Goal: Information Seeking & Learning: Learn about a topic

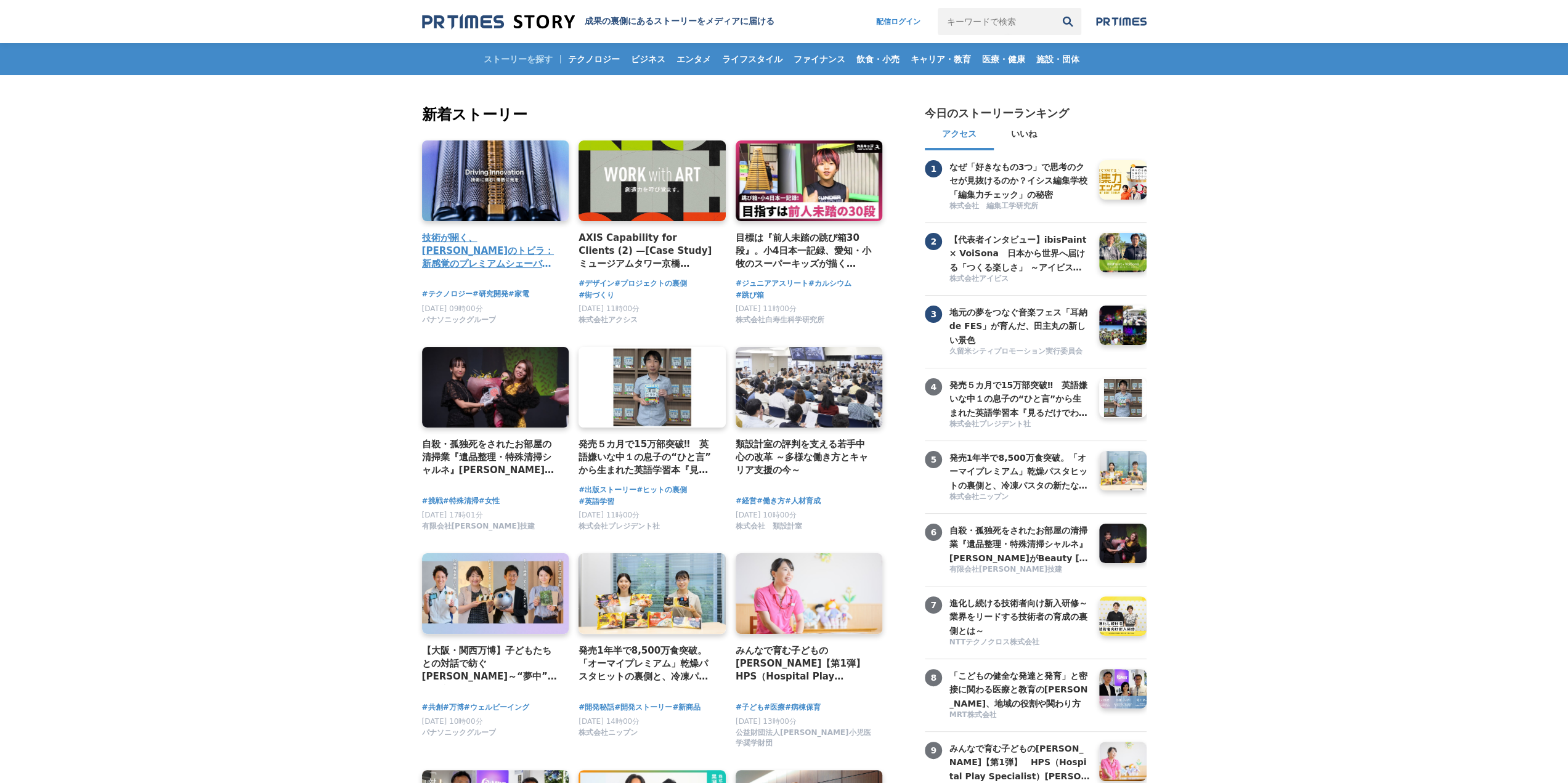
click at [503, 245] on h4 "技術が開く、未来のトビラ：新感覚のプレミアムシェーバー「ラムダッシュ パームイン」" at bounding box center [491, 251] width 138 height 40
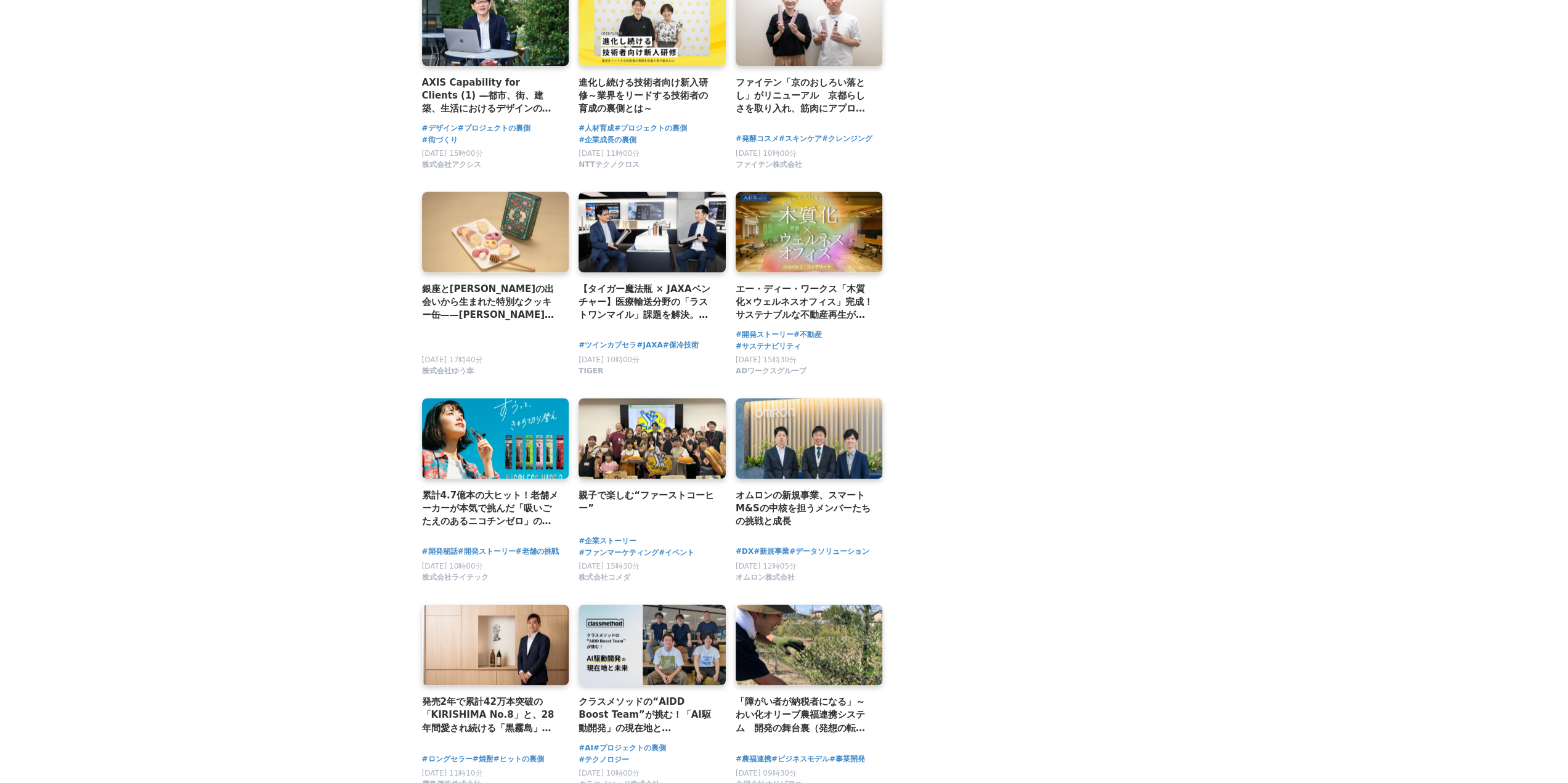
scroll to position [1601, 0]
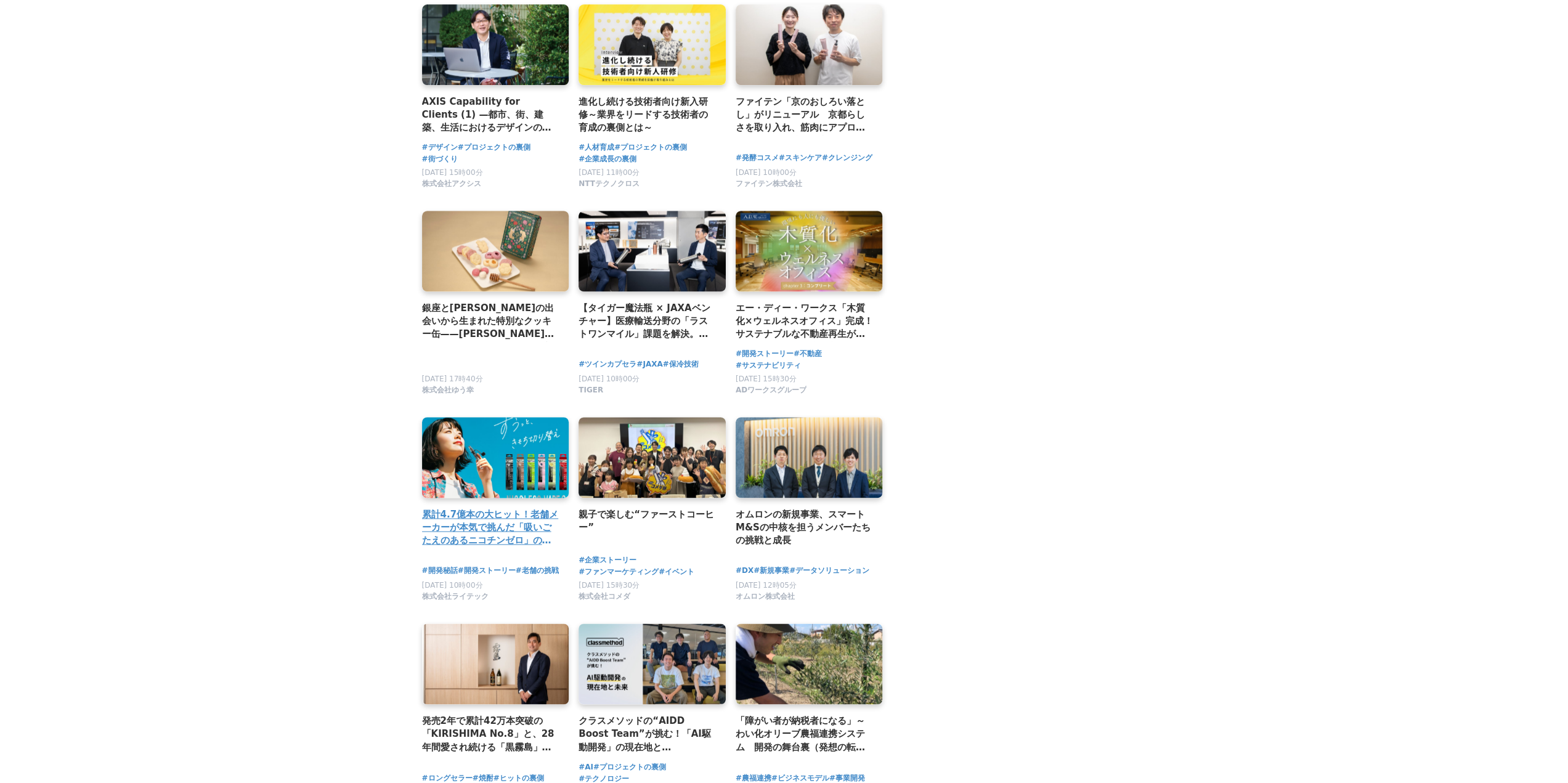
click at [486, 446] on link at bounding box center [496, 458] width 154 height 85
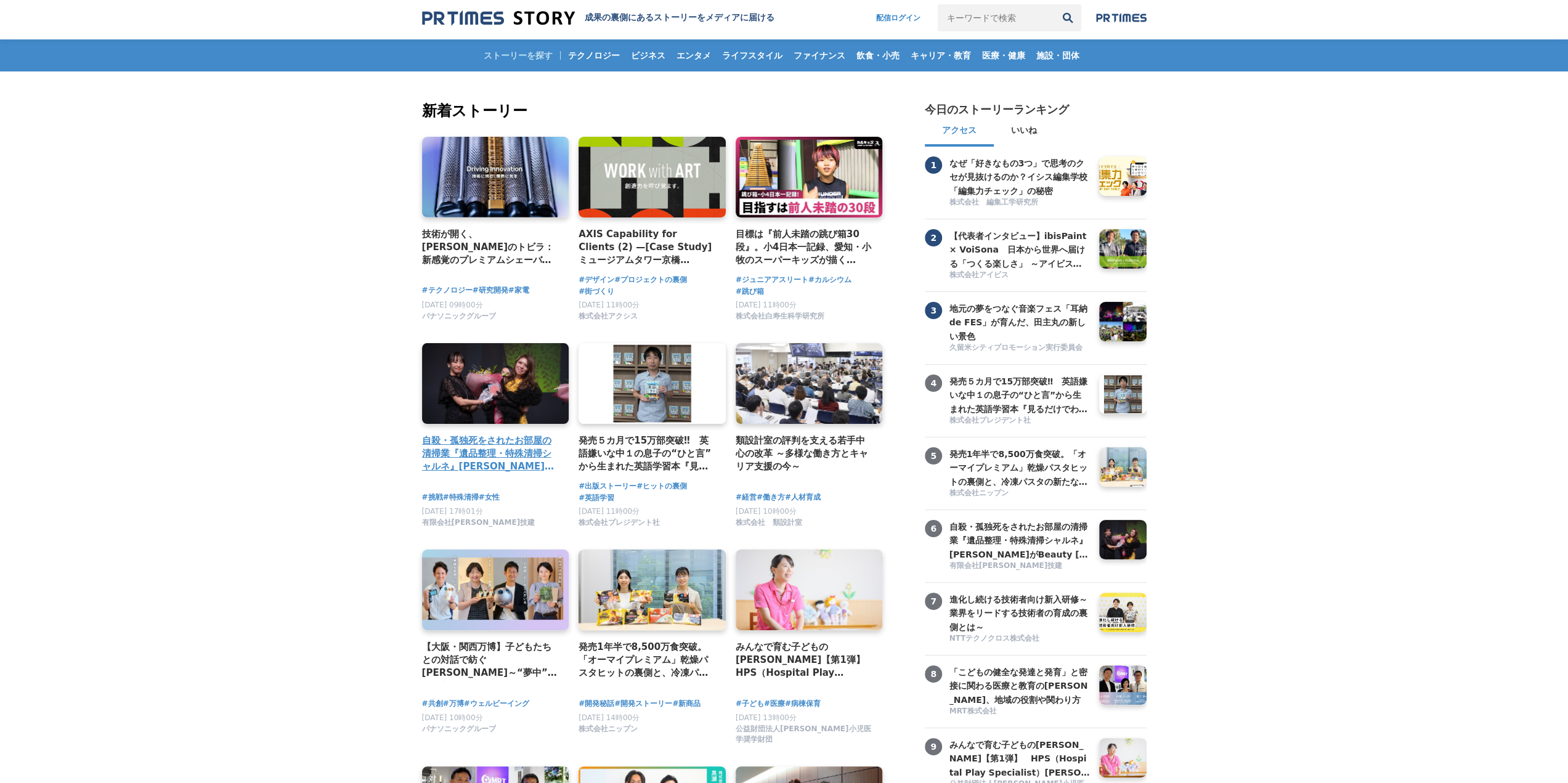
scroll to position [0, 0]
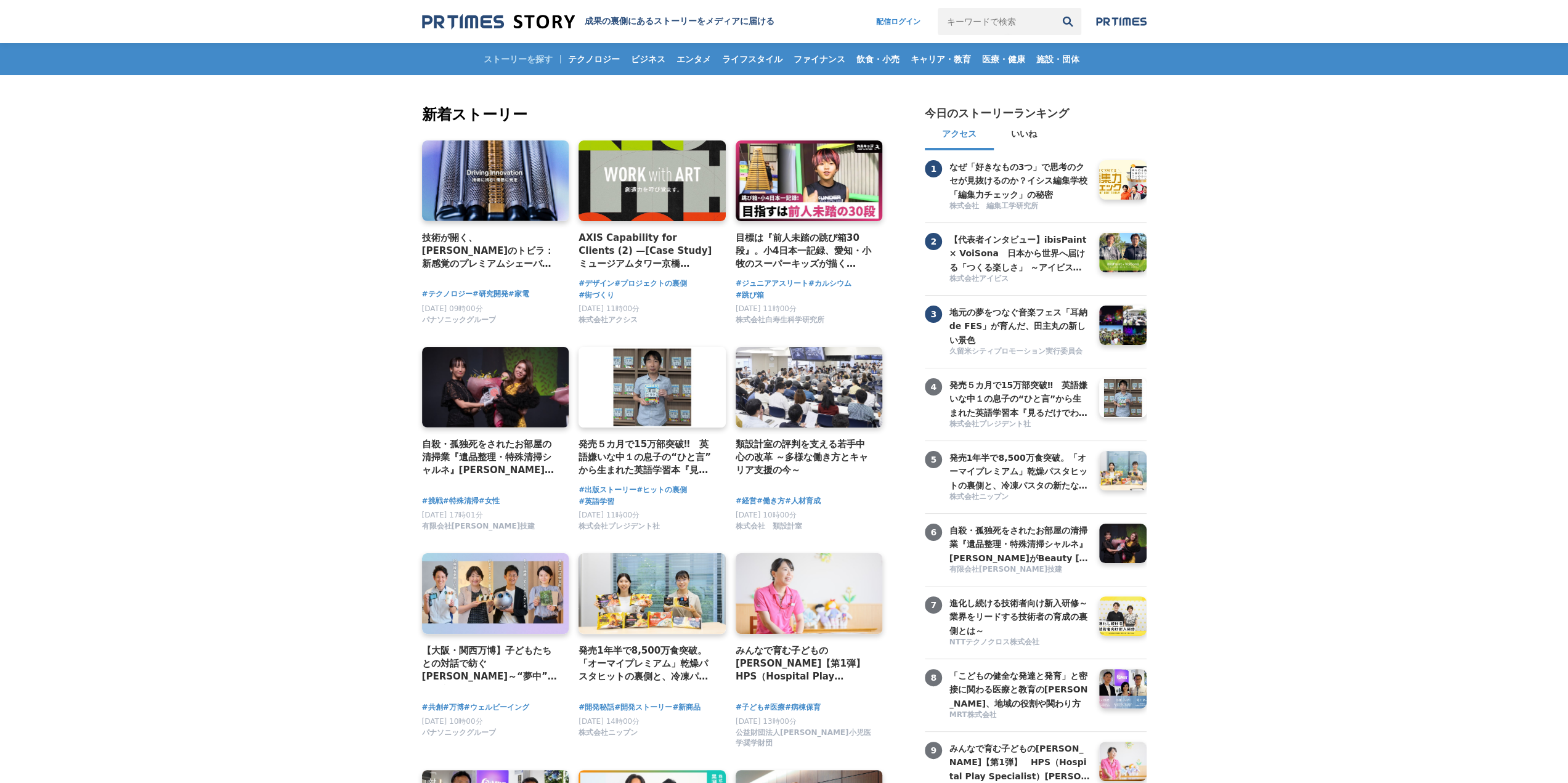
click at [484, 20] on img at bounding box center [499, 21] width 153 height 17
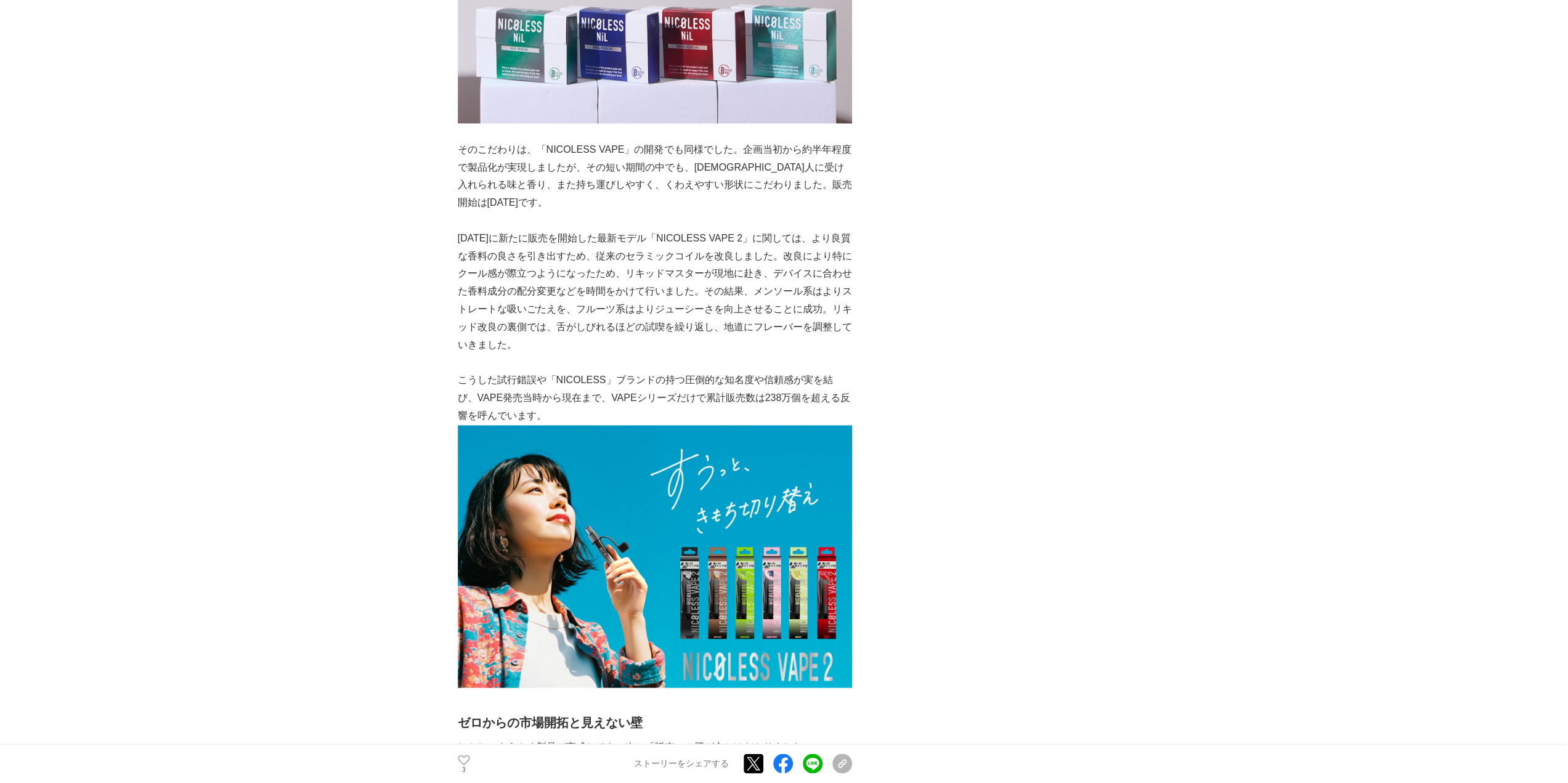
scroll to position [1786, 0]
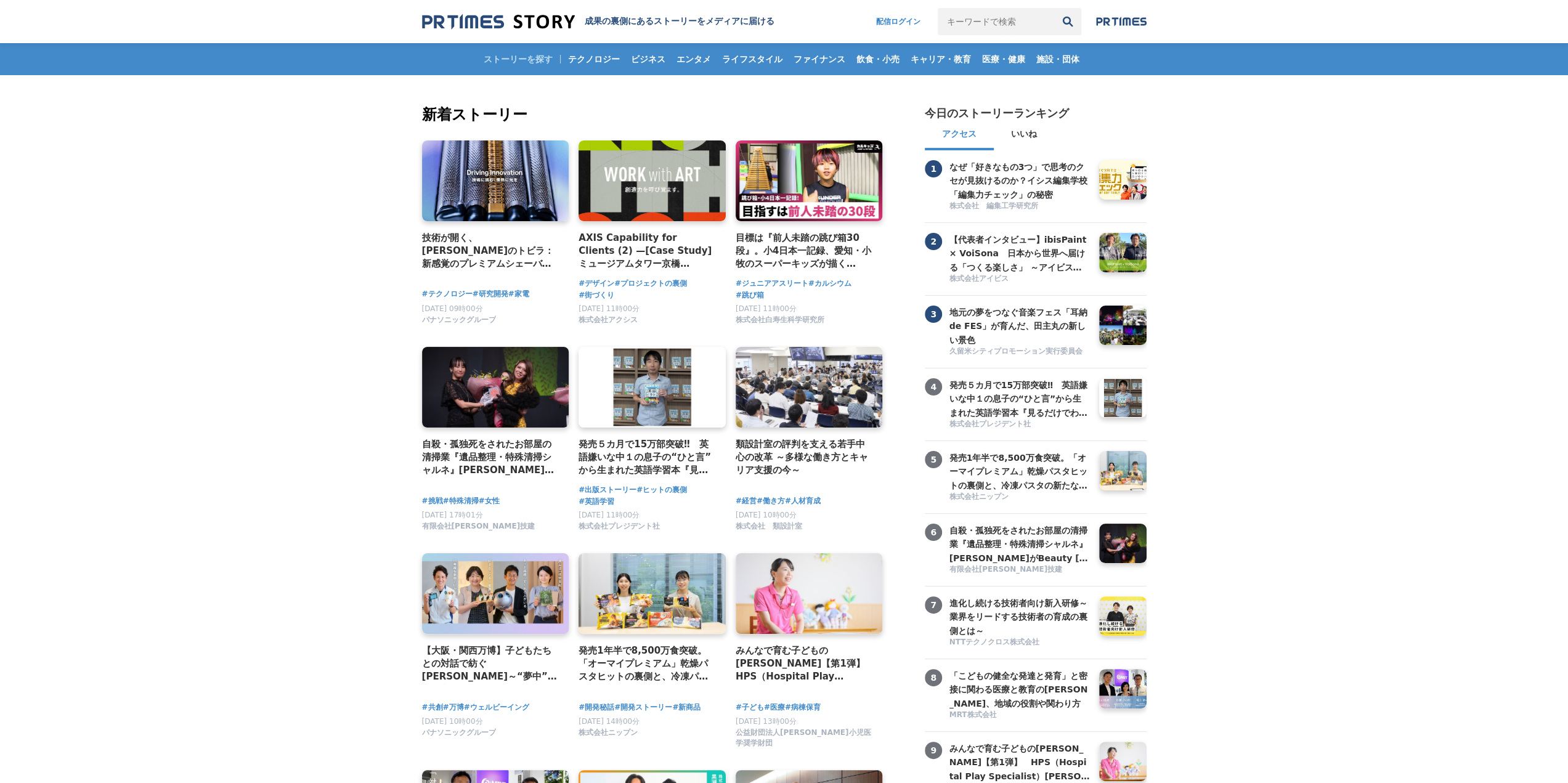
click at [482, 32] on img at bounding box center [598, 32] width 352 height 37
